Goal: Check status: Check status

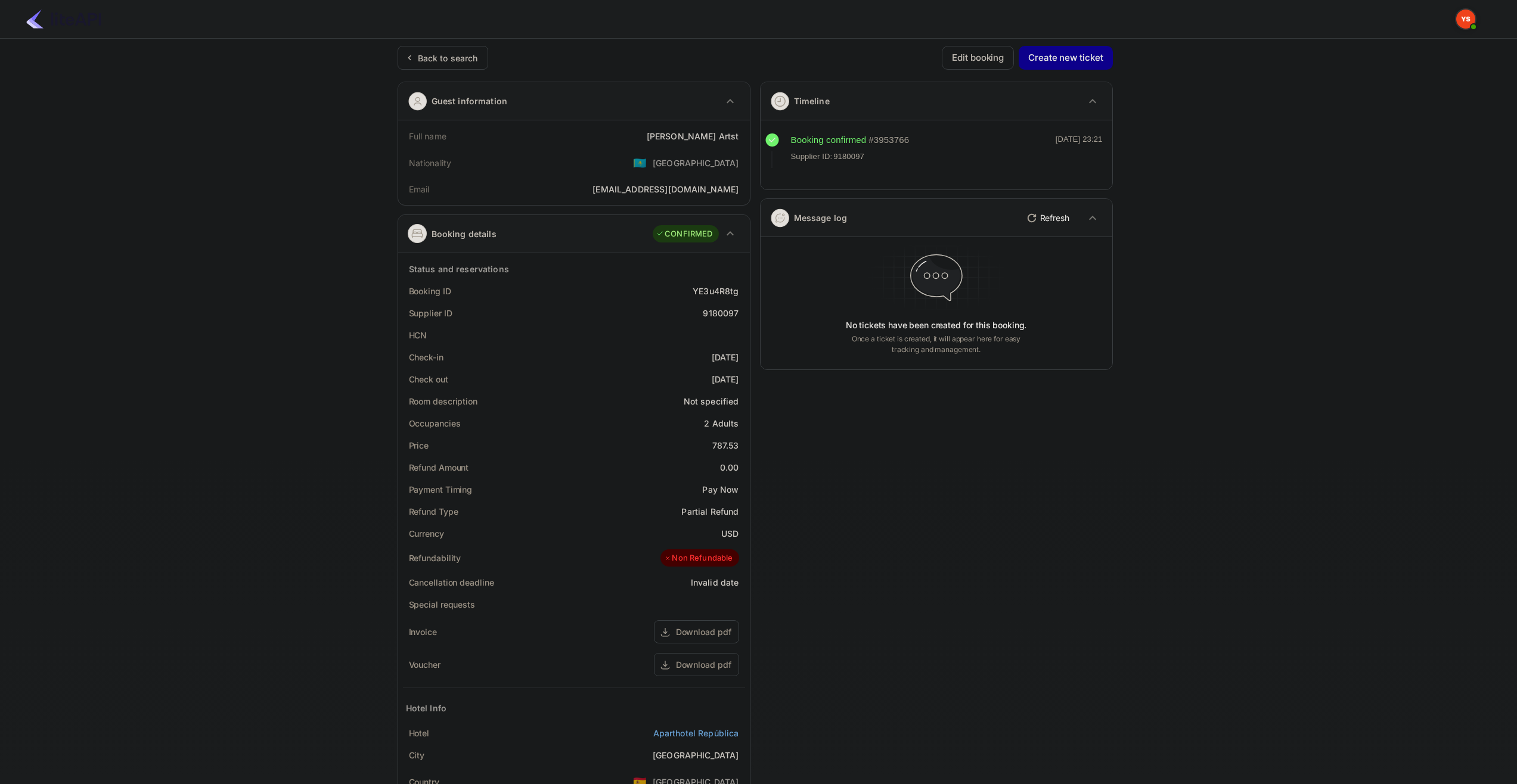
click at [459, 71] on div "Back to search Edit booking Create new ticket Guest information Full name [PERS…" at bounding box center [755, 482] width 715 height 873
click at [466, 59] on div "Back to search" at bounding box center [448, 58] width 60 height 13
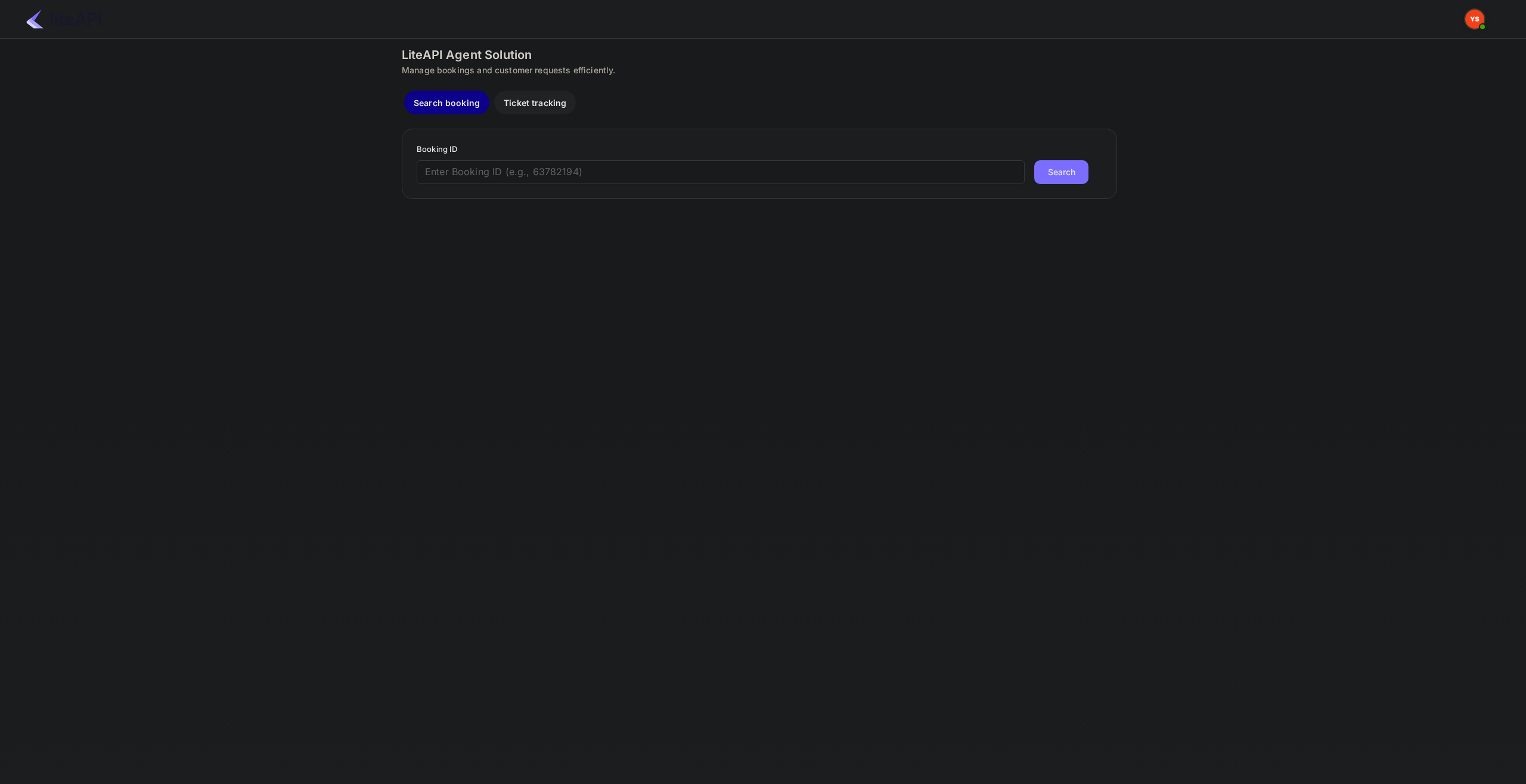
paste input "8453124"
click at [598, 168] on input "8453124" at bounding box center [721, 172] width 608 height 24
type input "8453124"
click at [1066, 164] on button "Search" at bounding box center [1061, 172] width 55 height 24
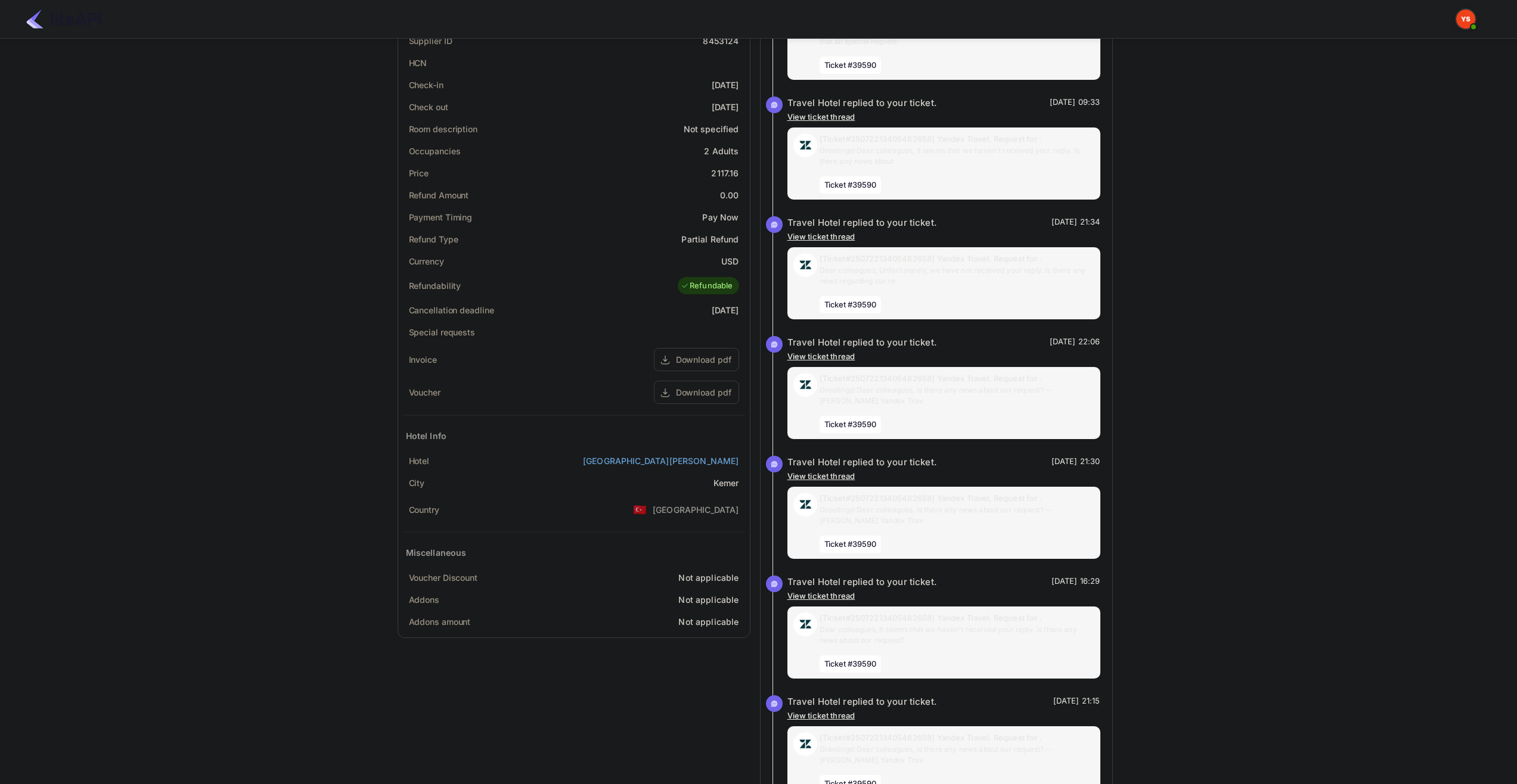
scroll to position [284, 0]
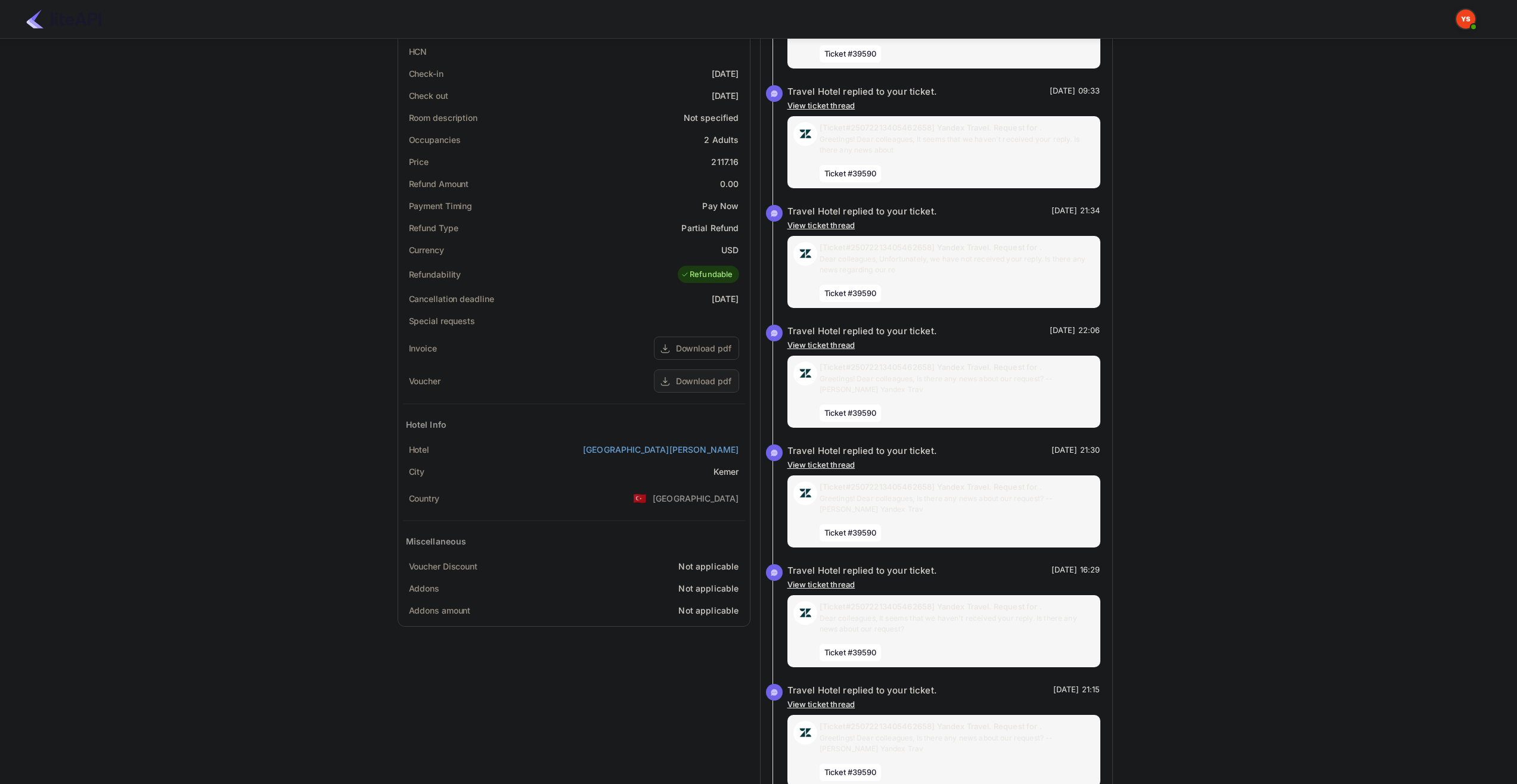
click at [688, 374] on div "Download pdf" at bounding box center [696, 381] width 85 height 23
click at [686, 343] on div "Download pdf" at bounding box center [703, 348] width 55 height 13
